Goal: Task Accomplishment & Management: Manage account settings

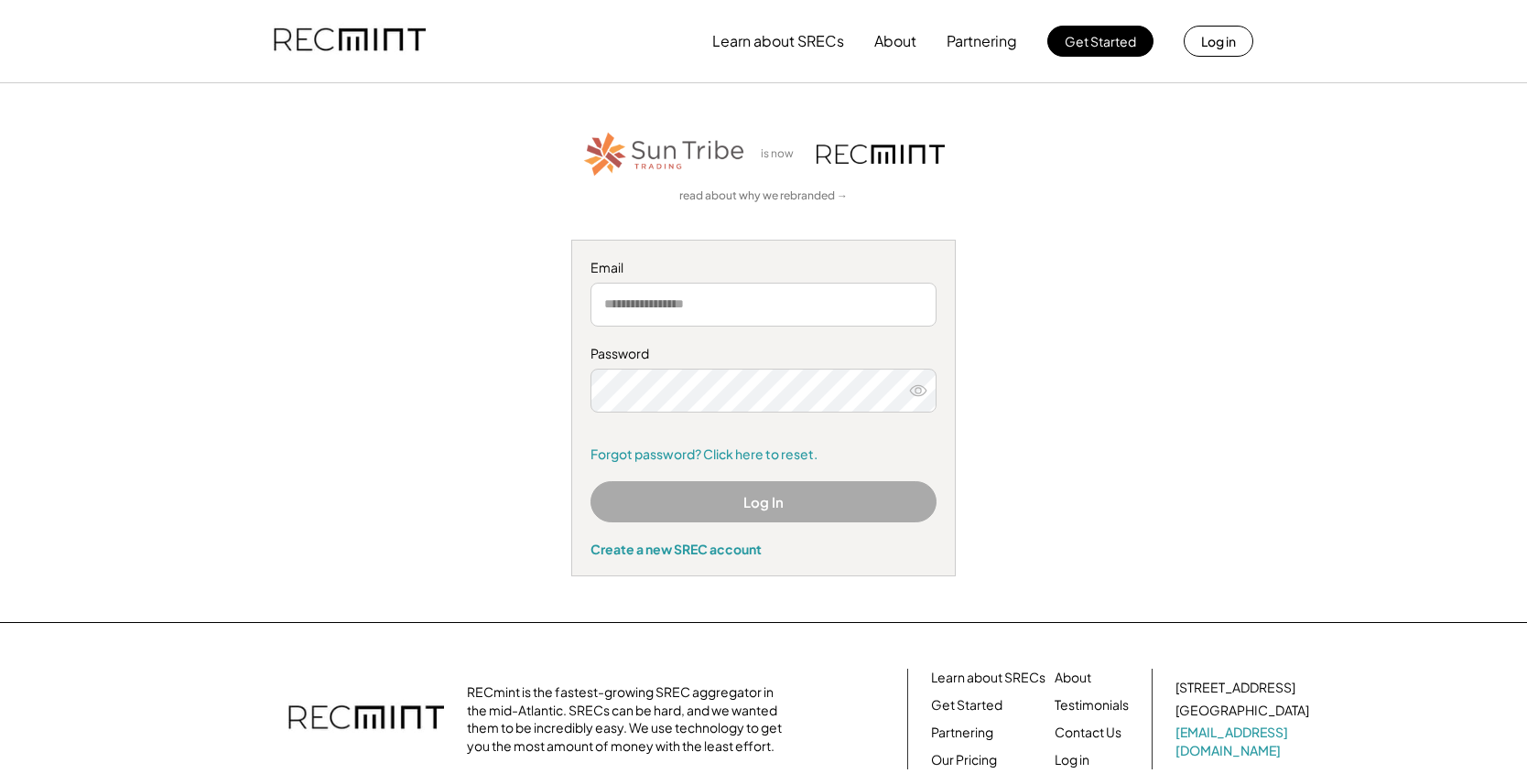
type input "**********"
click at [797, 504] on button "Log In" at bounding box center [763, 501] width 346 height 41
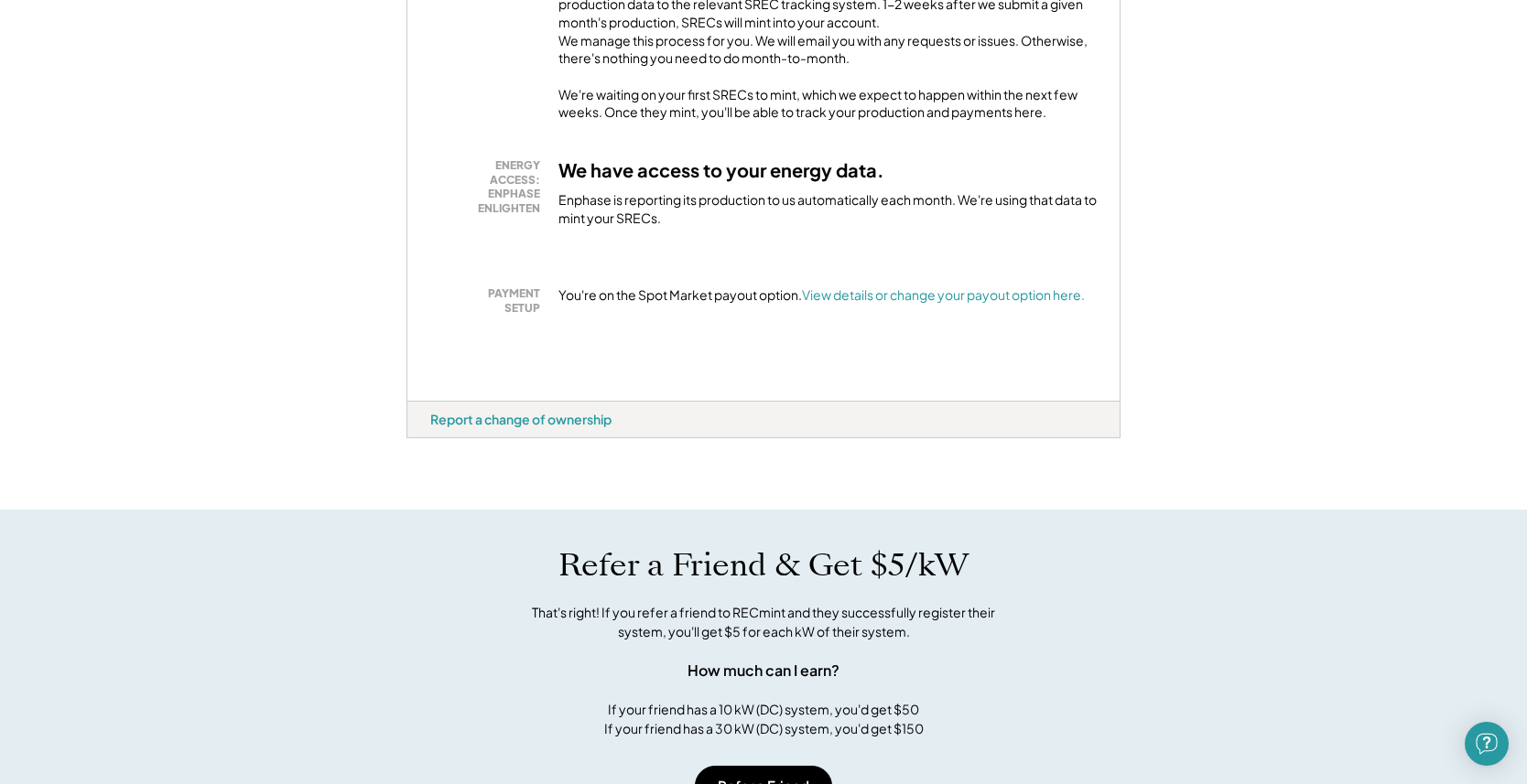
scroll to position [366, 0]
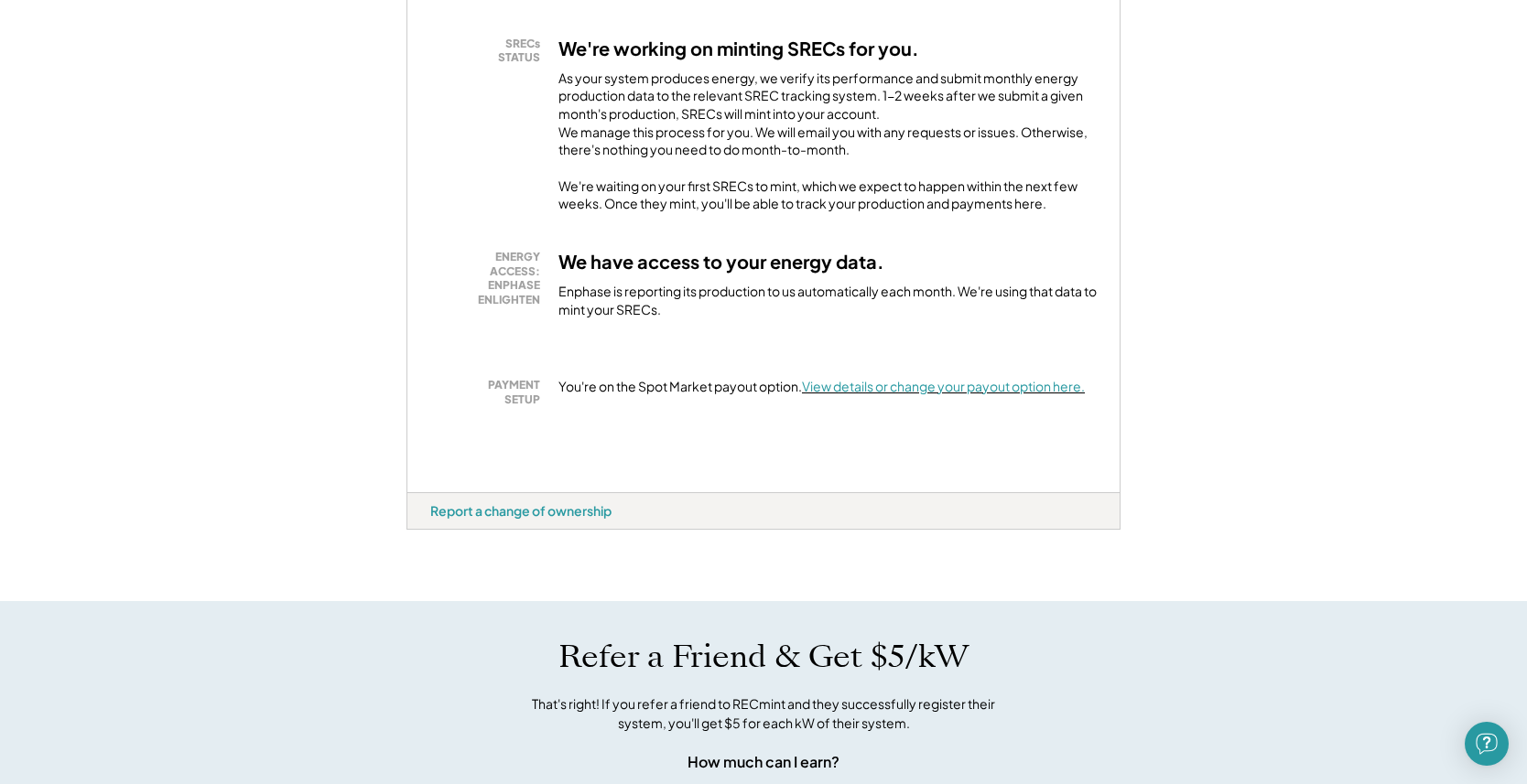
click at [889, 395] on font "View details or change your payout option here." at bounding box center [943, 385] width 283 height 16
click at [232, 69] on div "Welcome, Mark! We're excited to help you monetize your SRECs. Your System: 12.6…" at bounding box center [764, 603] width 1527 height 1773
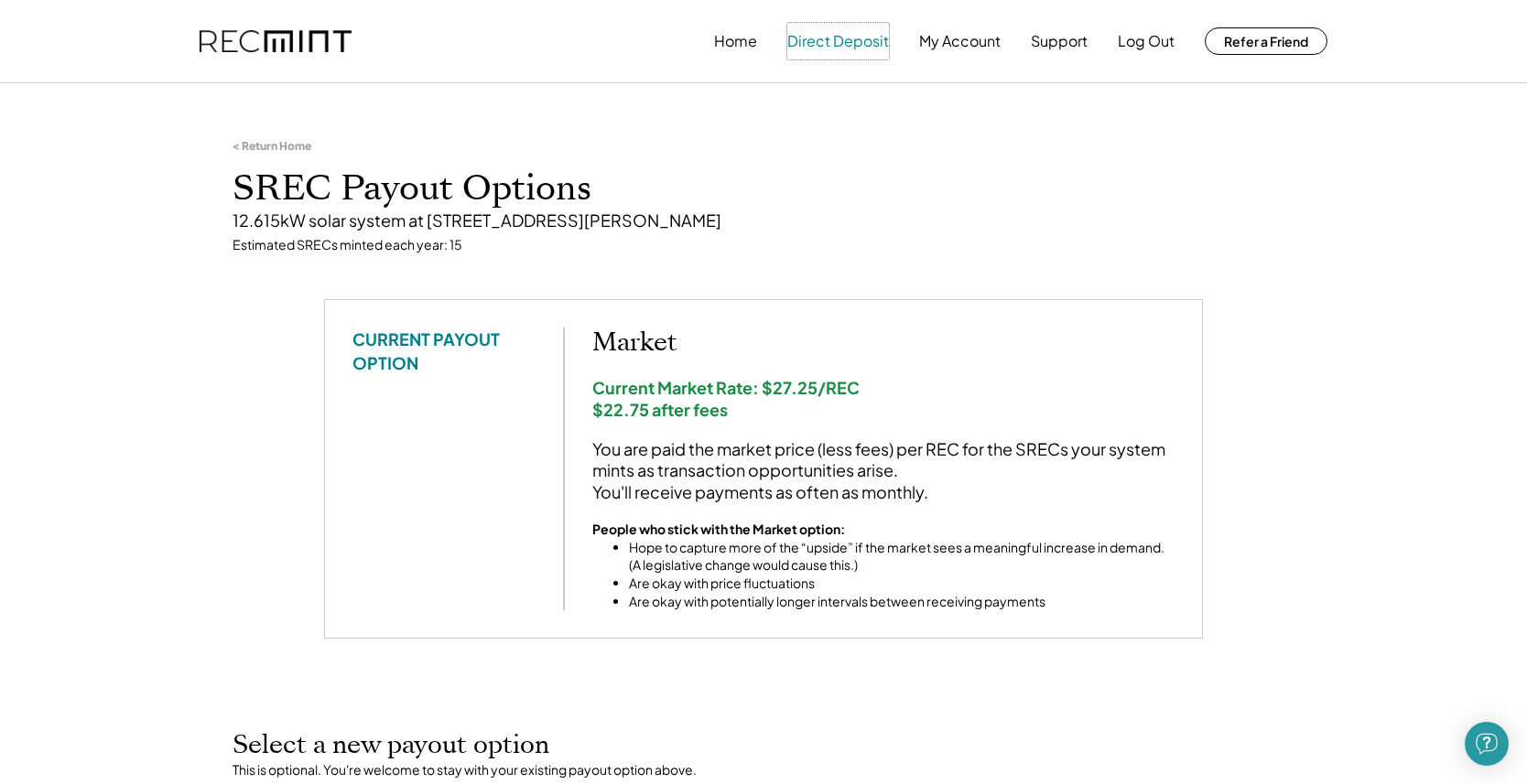
click at [844, 39] on button "Direct Deposit" at bounding box center [837, 41] width 101 height 37
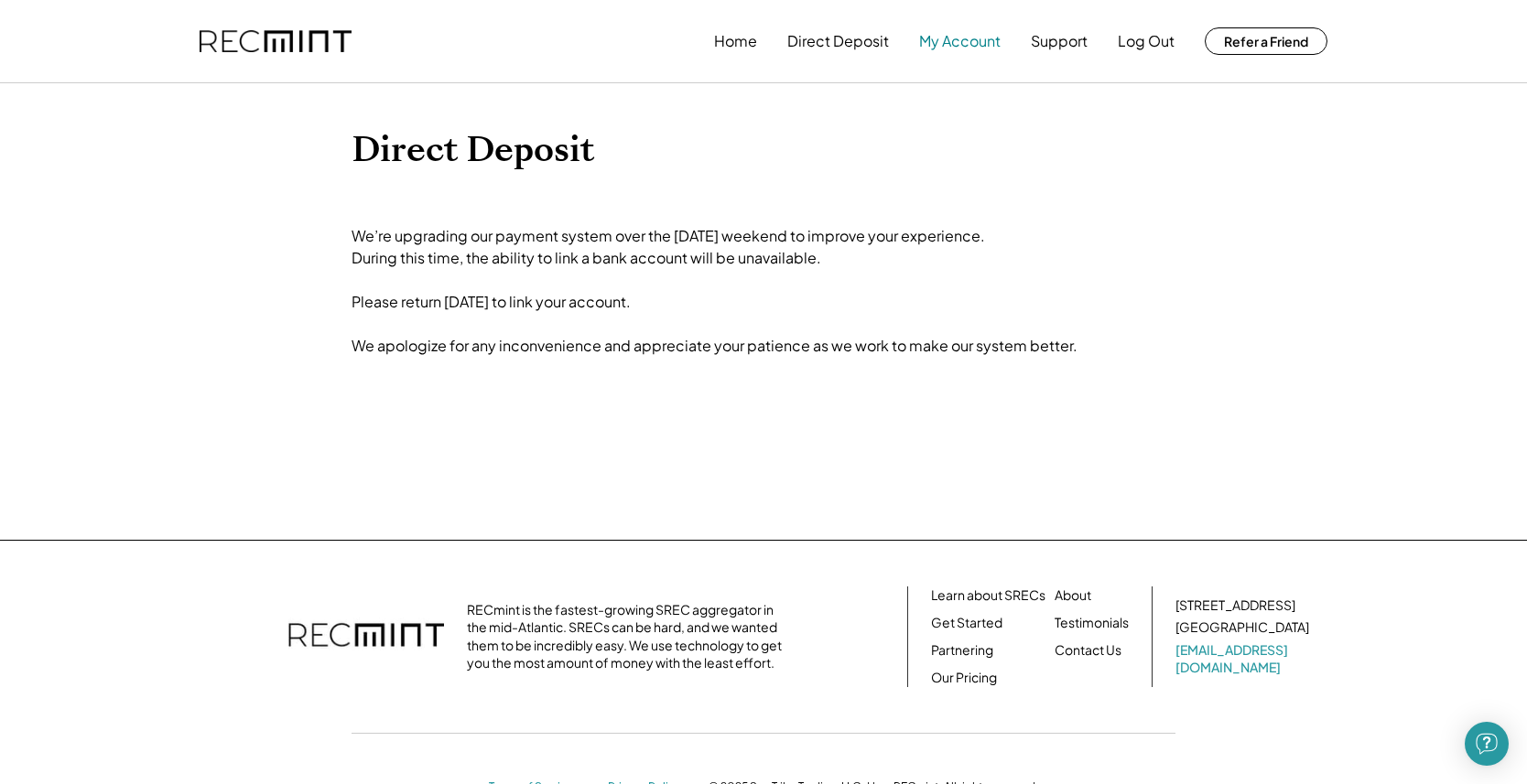
click at [955, 45] on button "My Account" at bounding box center [960, 41] width 81 height 37
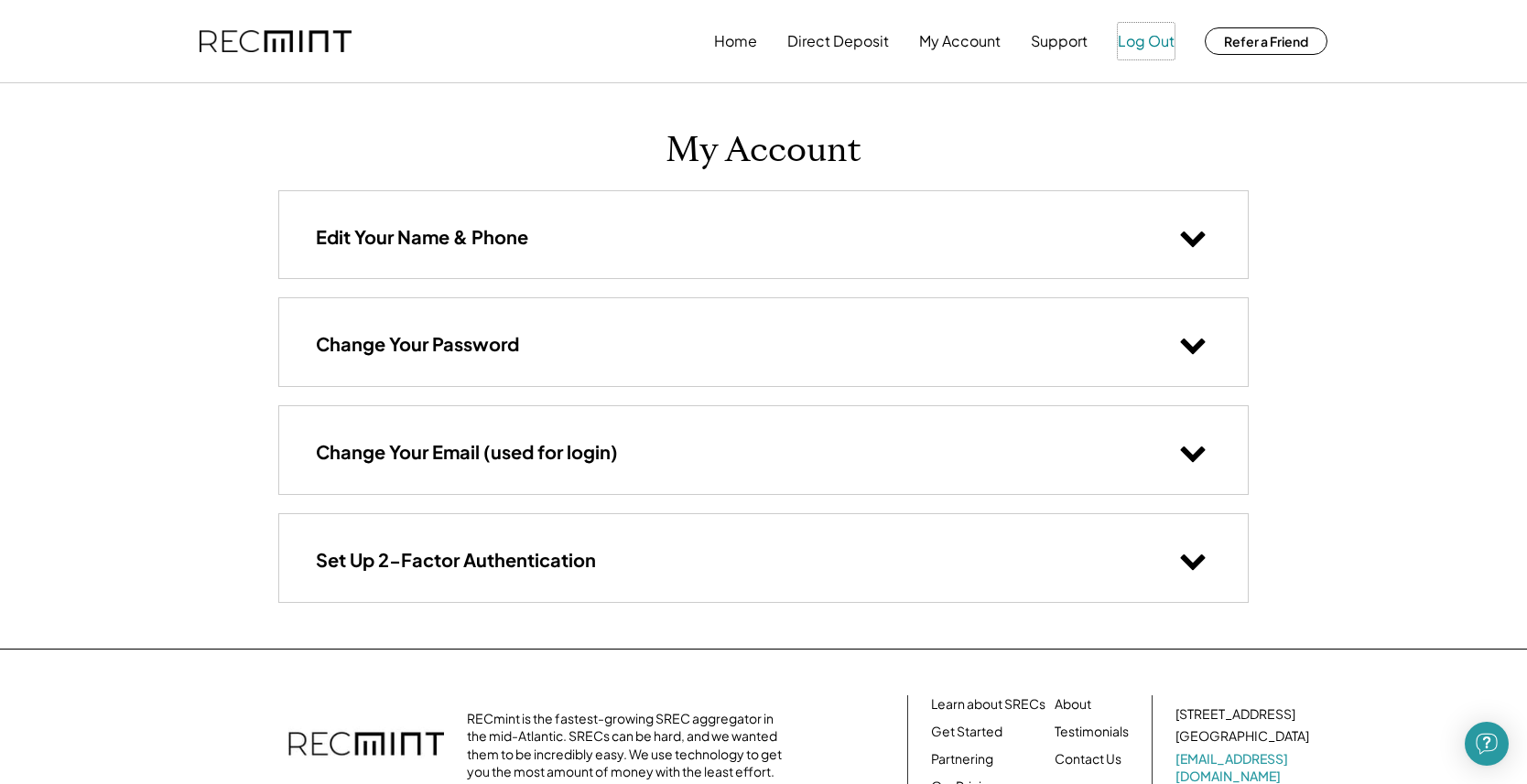
click at [1133, 36] on button "Log Out" at bounding box center [1146, 41] width 57 height 37
